Goal: Navigation & Orientation: Understand site structure

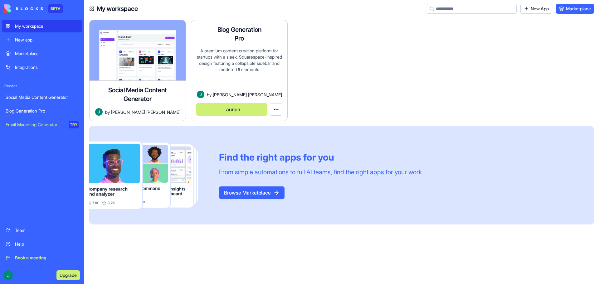
click at [233, 109] on button "Launch" at bounding box center [231, 109] width 71 height 12
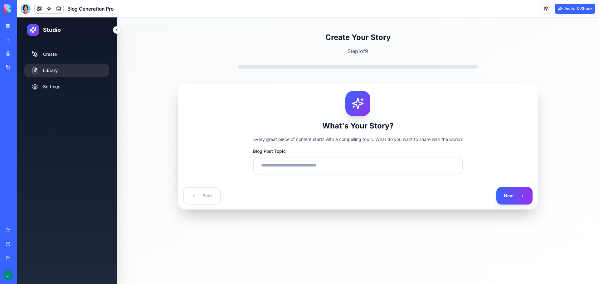
click at [55, 72] on link "Library" at bounding box center [66, 71] width 85 height 14
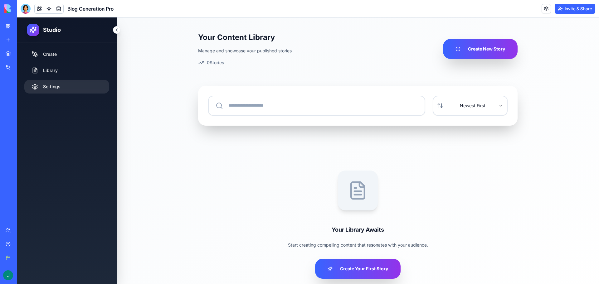
click at [53, 85] on link "Settings" at bounding box center [66, 87] width 85 height 14
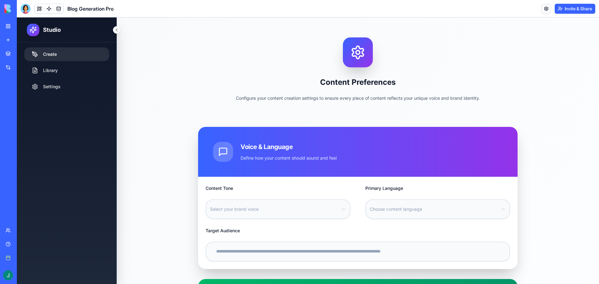
click at [55, 59] on link "Create" at bounding box center [66, 54] width 85 height 14
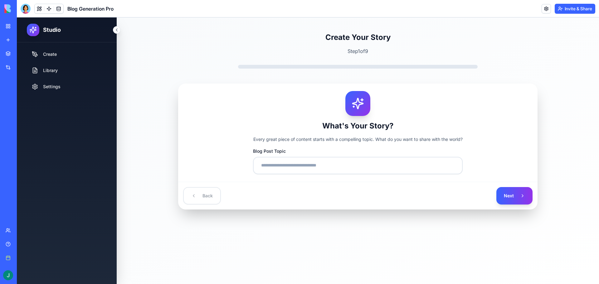
click at [11, 50] on link "Marketplace" at bounding box center [14, 53] width 25 height 12
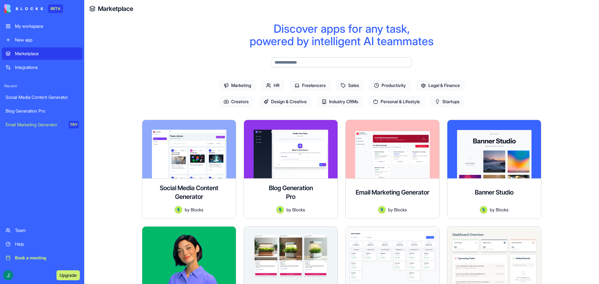
click at [29, 39] on div "New app" at bounding box center [47, 40] width 64 height 6
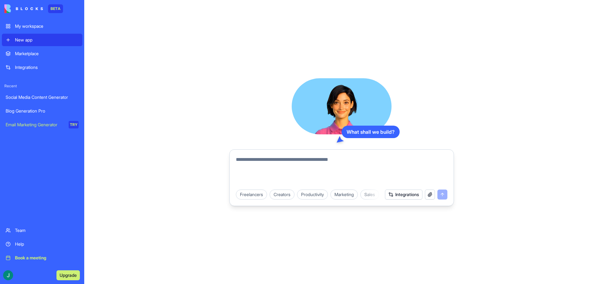
click at [32, 56] on div "Marketplace" at bounding box center [47, 54] width 64 height 6
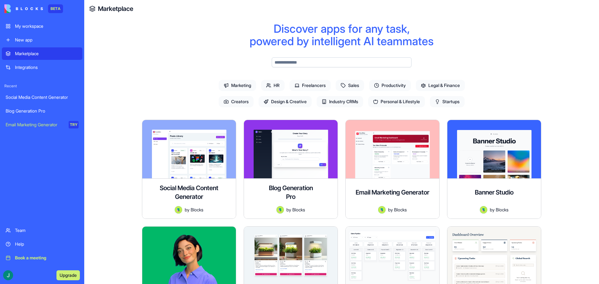
click at [29, 67] on div "Integrations" at bounding box center [47, 67] width 64 height 6
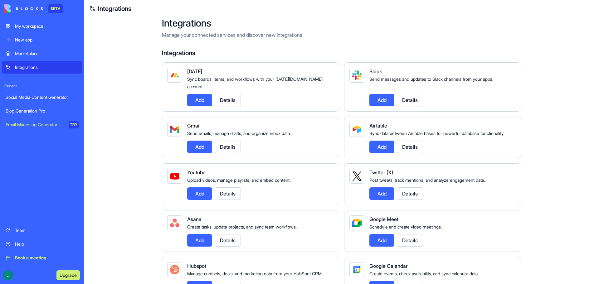
click at [37, 95] on div "Social Media Content Generator" at bounding box center [42, 97] width 73 height 6
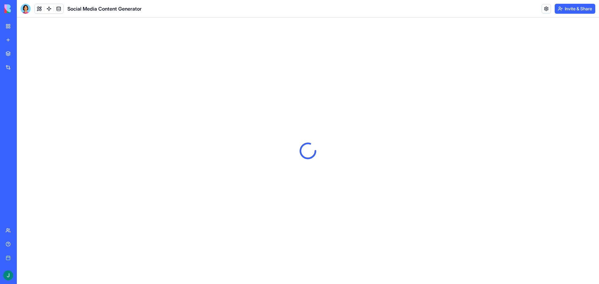
click at [23, 110] on div "Blog Generation Pro" at bounding box center [14, 111] width 17 height 6
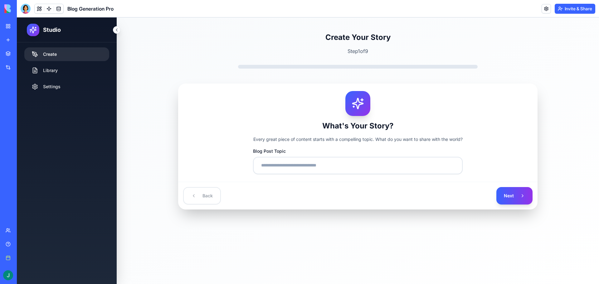
click at [47, 59] on link "Create" at bounding box center [66, 54] width 85 height 14
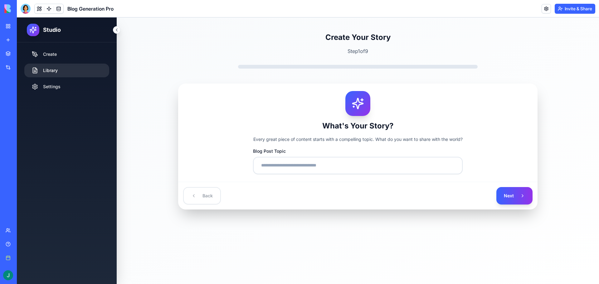
click at [47, 69] on link "Library" at bounding box center [66, 71] width 85 height 14
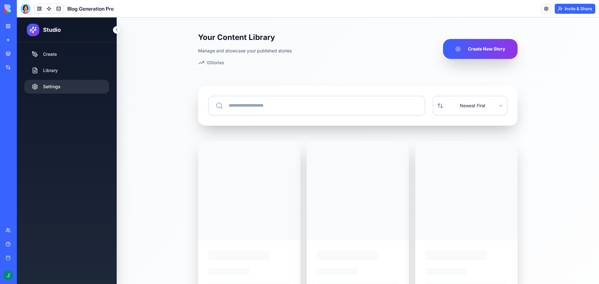
click at [45, 87] on link "Settings" at bounding box center [66, 87] width 85 height 14
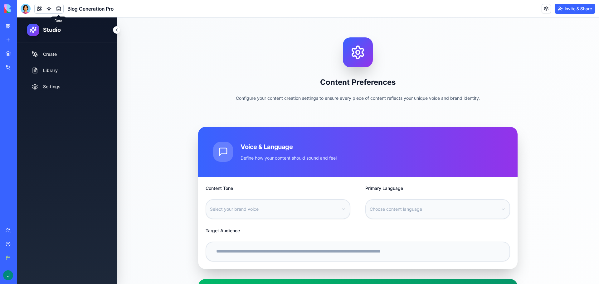
click at [55, 10] on link at bounding box center [58, 8] width 9 height 9
click at [58, 9] on link at bounding box center [58, 8] width 9 height 9
click at [8, 67] on link "Integrations" at bounding box center [14, 67] width 25 height 12
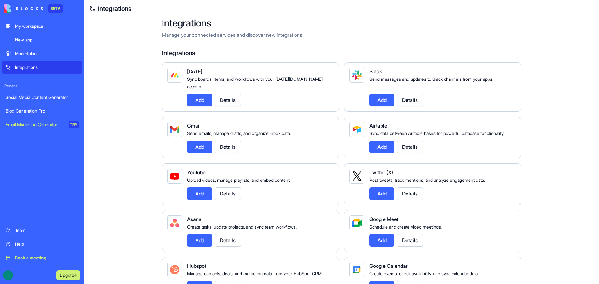
click at [45, 25] on div "My workspace" at bounding box center [47, 26] width 64 height 6
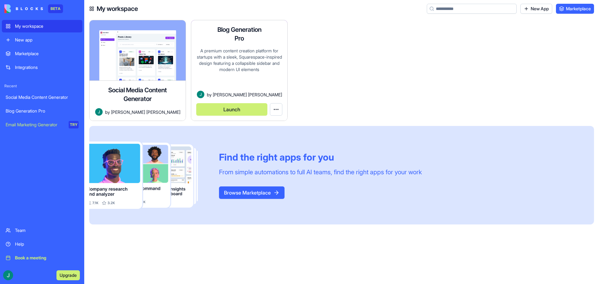
click at [276, 108] on html "BETA My workspace New app Marketplace Integrations Recent Social Media Content …" at bounding box center [299, 142] width 599 height 284
click at [281, 112] on html "BETA My workspace New app Marketplace Integrations Recent Social Media Content …" at bounding box center [299, 142] width 599 height 284
